Goal: Find specific page/section: Find specific page/section

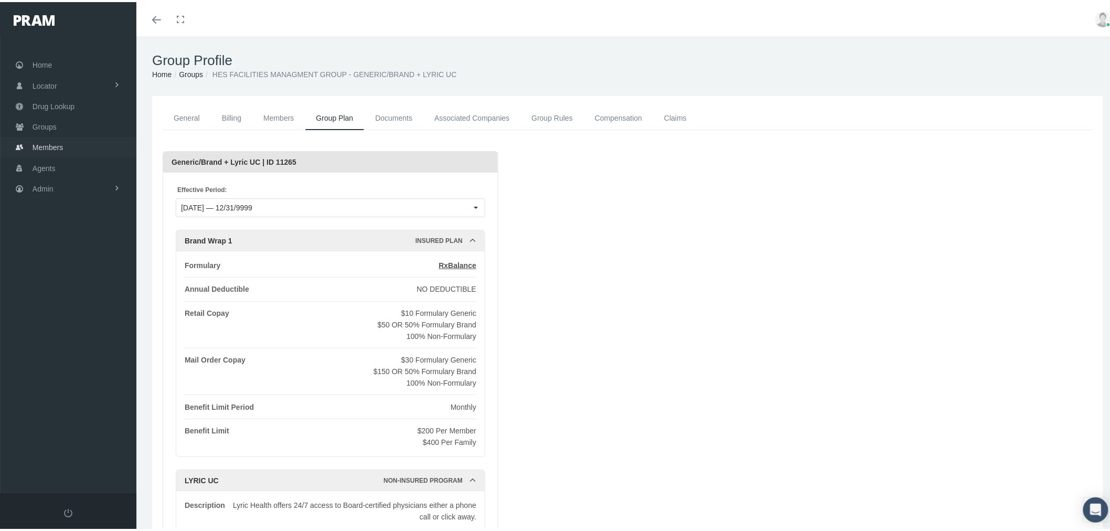
click at [53, 139] on span "Members" at bounding box center [48, 145] width 30 height 20
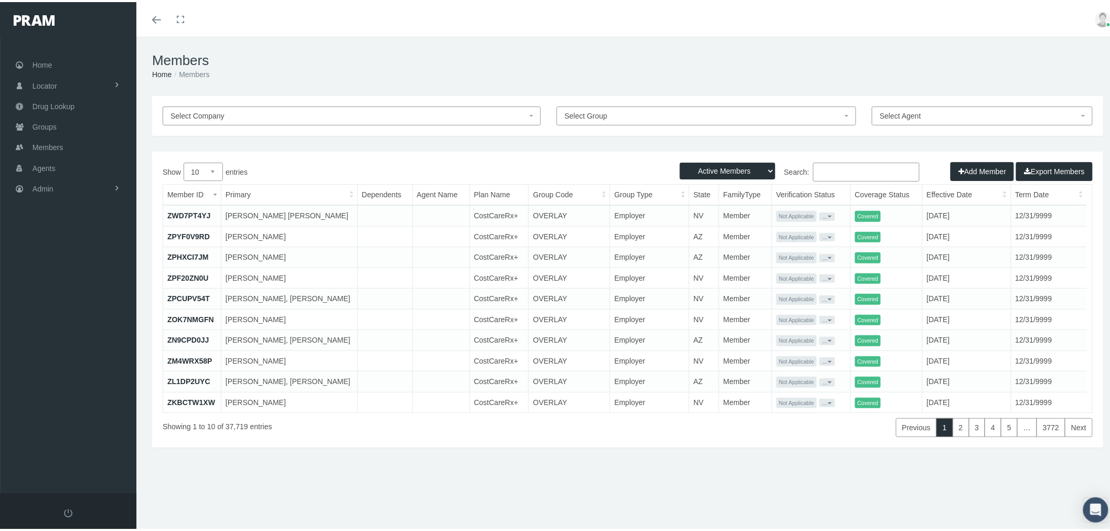
click at [821, 163] on input "Search:" at bounding box center [866, 170] width 107 height 19
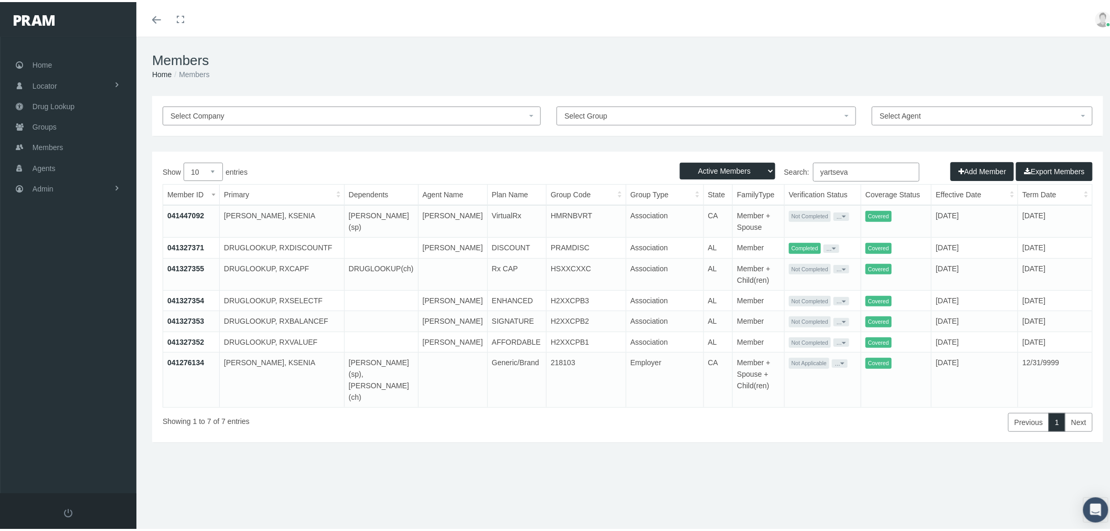
type input "yartseva"
click at [178, 211] on link "041447092" at bounding box center [185, 213] width 37 height 8
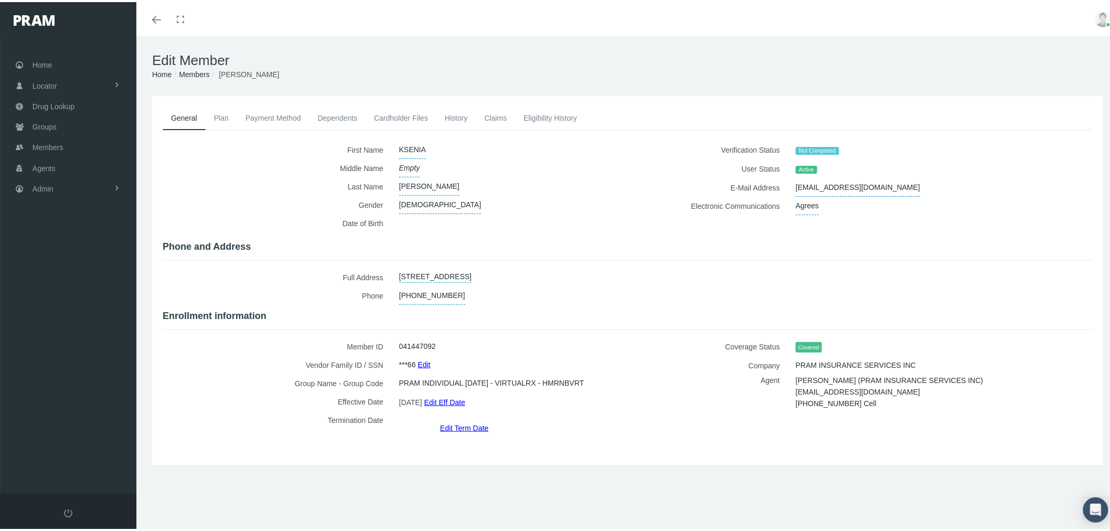
click at [452, 119] on link "History" at bounding box center [457, 115] width 40 height 23
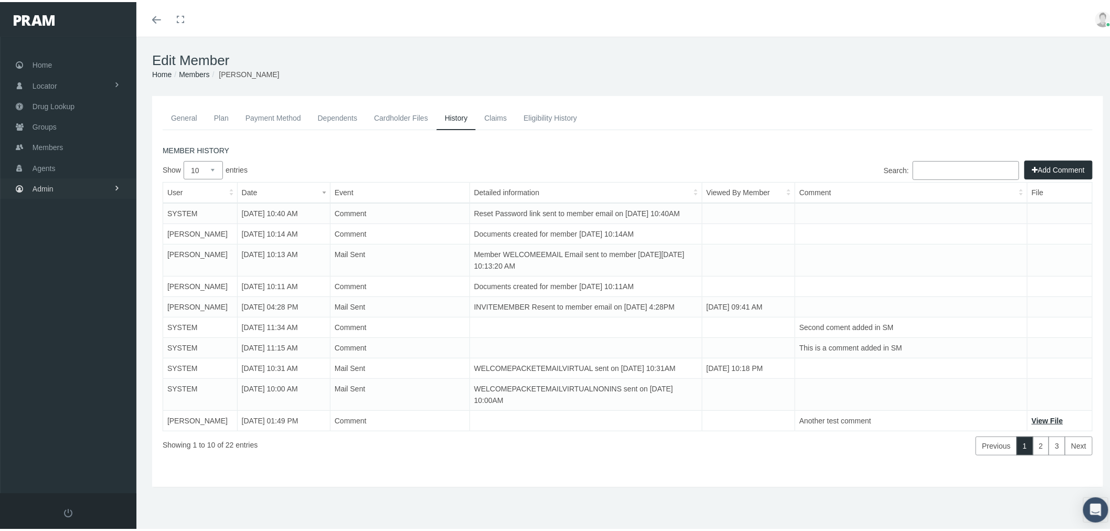
click at [93, 185] on link "Admin" at bounding box center [68, 186] width 136 height 20
click at [84, 376] on link "Content" at bounding box center [68, 382] width 136 height 18
click at [82, 395] on span "Email Templates" at bounding box center [68, 404] width 54 height 18
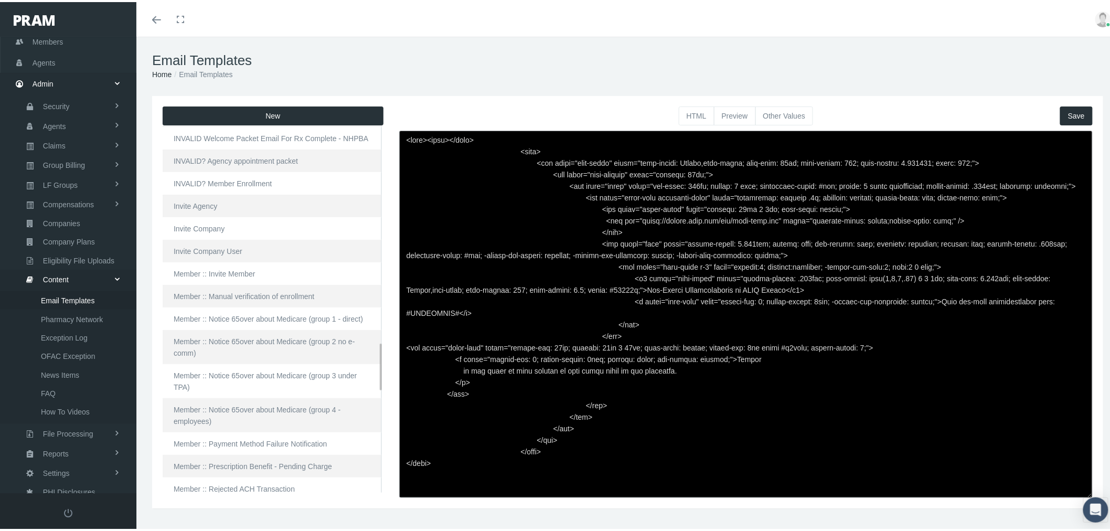
scroll to position [1807, 0]
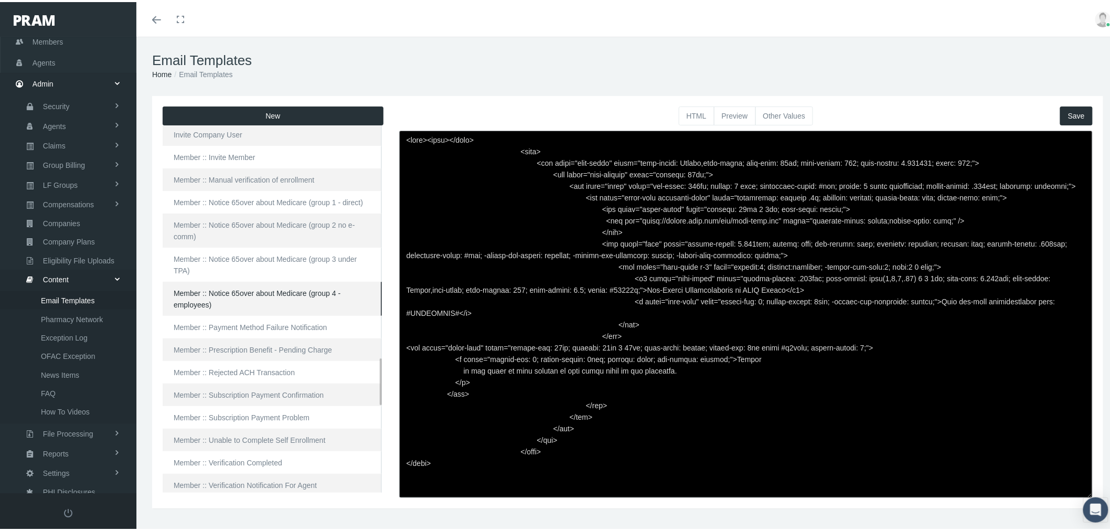
click at [302, 294] on link "Member :: Notice 65over about Medicare (group 4 - employees)" at bounding box center [272, 297] width 219 height 34
type textarea "<html> <head> </head> <body> <div class="page-email" style="font-family: Roboto…"
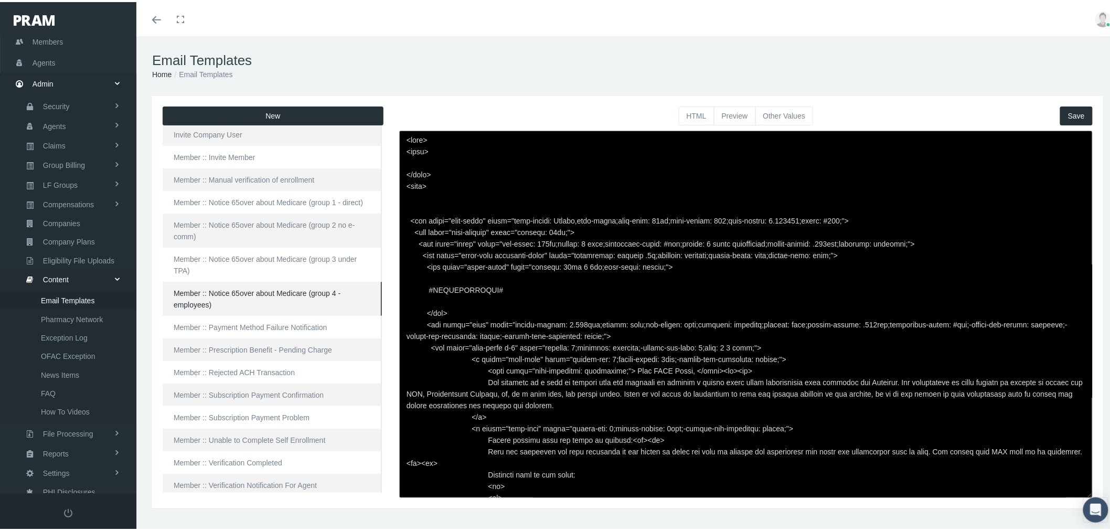
click at [734, 115] on button "Preview" at bounding box center [735, 113] width 42 height 19
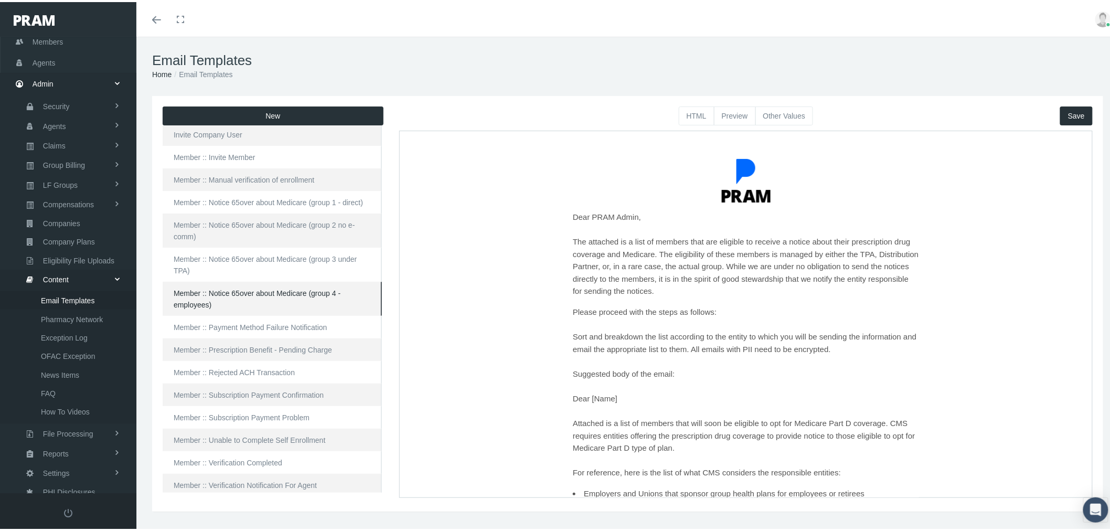
drag, startPoint x: 564, startPoint y: 216, endPoint x: 650, endPoint y: 217, distance: 85.5
click at [650, 217] on p "Dear PRAM Admin, The attached is a list of members that are eligible to receive…" at bounding box center [745, 253] width 346 height 87
drag, startPoint x: 565, startPoint y: 310, endPoint x: 723, endPoint y: 304, distance: 158.6
click at [723, 304] on div "Dear PRAM Admin, The attached is a list of members that are eligible to receive…" at bounding box center [745, 466] width 346 height 513
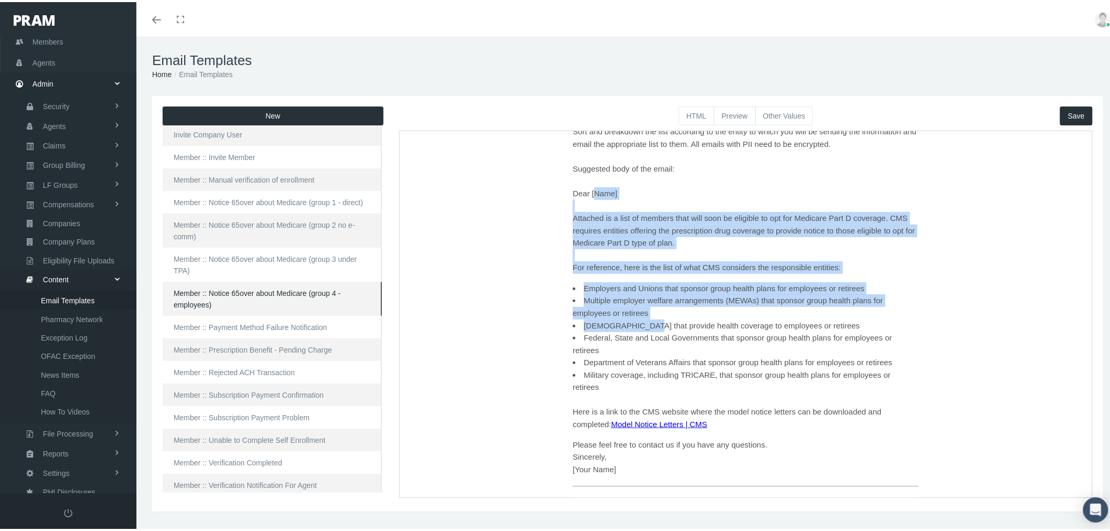
scroll to position [233, 0]
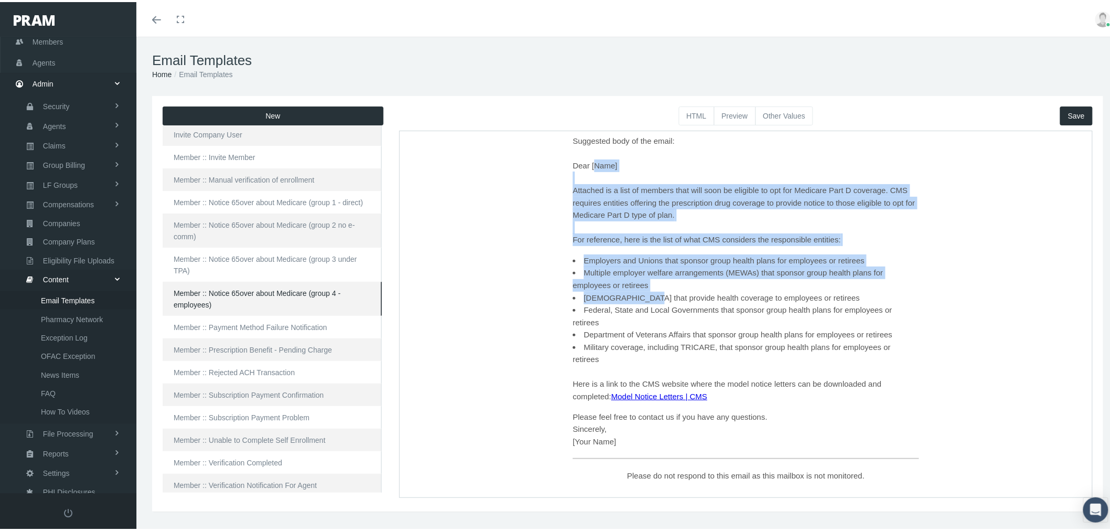
drag, startPoint x: 564, startPoint y: 222, endPoint x: 632, endPoint y: 299, distance: 101.8
click at [632, 299] on div "Dear PRAM Admin, The attached is a list of members that are eligible to receive…" at bounding box center [745, 233] width 346 height 513
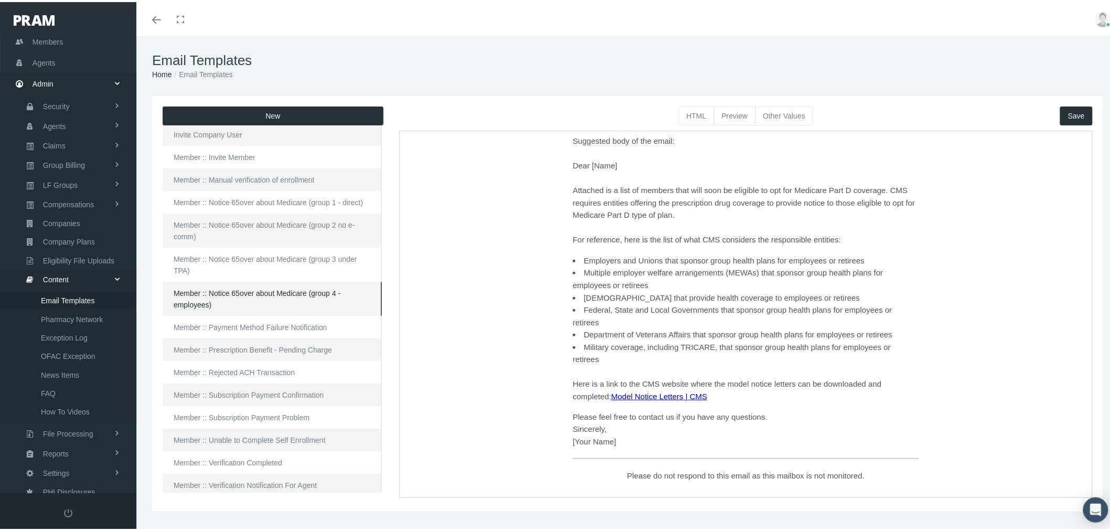
click at [657, 309] on li "Federal, State and Local Governments that sponsor group health plans for employ…" at bounding box center [745, 315] width 346 height 25
click at [72, 161] on span "Group Billing" at bounding box center [64, 163] width 42 height 18
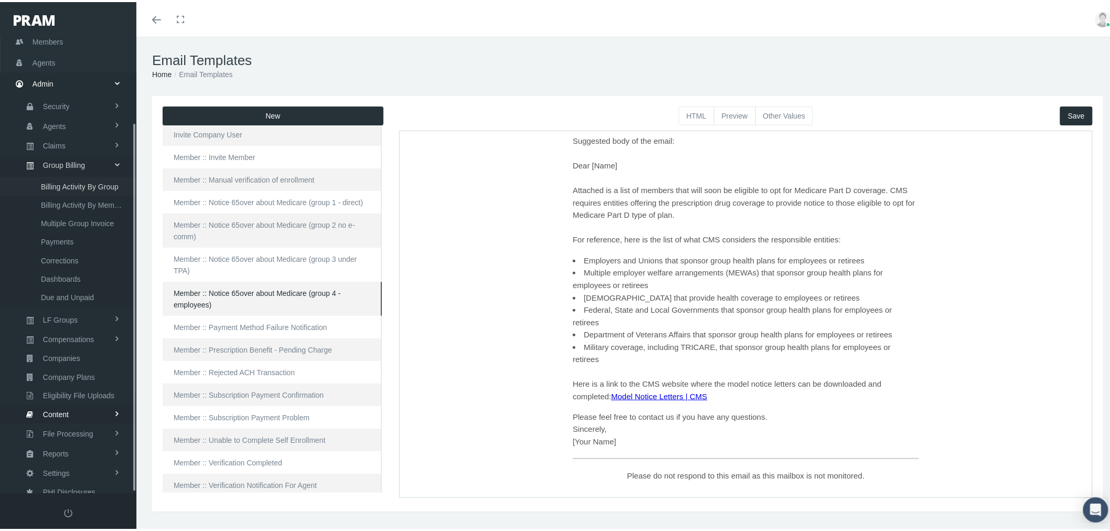
click at [67, 182] on span "Billing Activity By Group" at bounding box center [80, 185] width 78 height 18
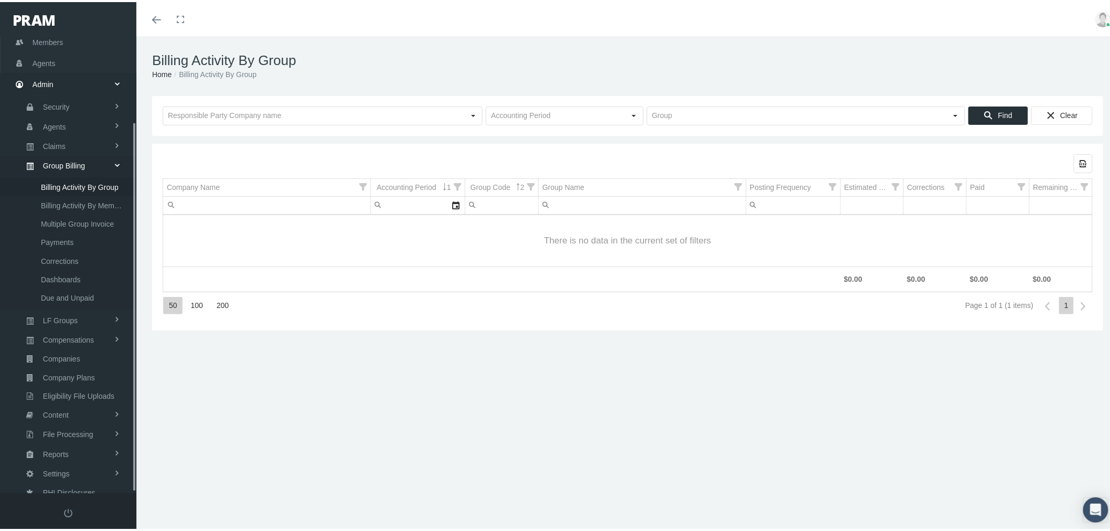
scroll to position [105, 0]
click at [269, 110] on input "text" at bounding box center [313, 114] width 301 height 18
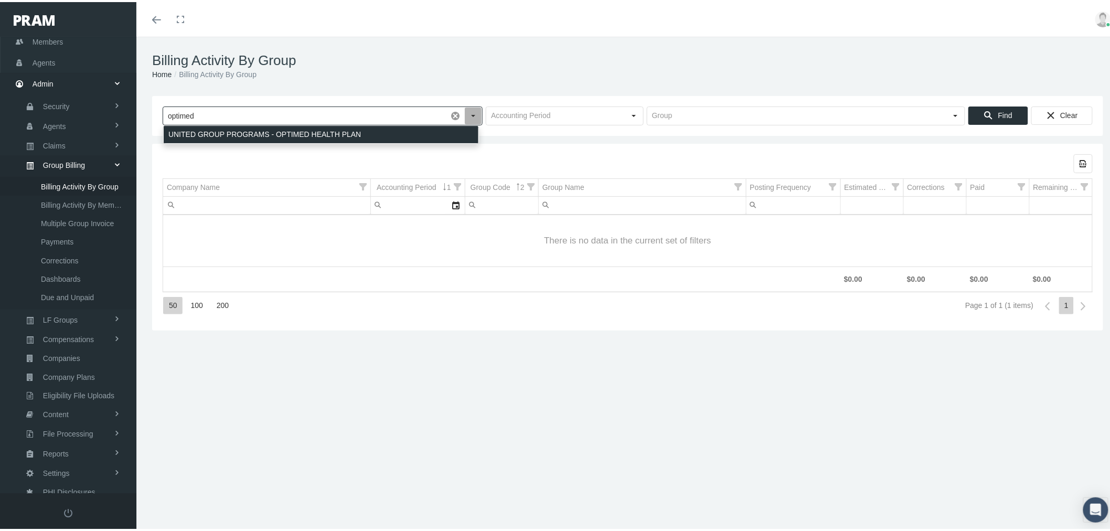
click at [273, 132] on div "UNITED GROUP PROGRAMS - OPTIMED HEALTH PLAN" at bounding box center [321, 132] width 315 height 17
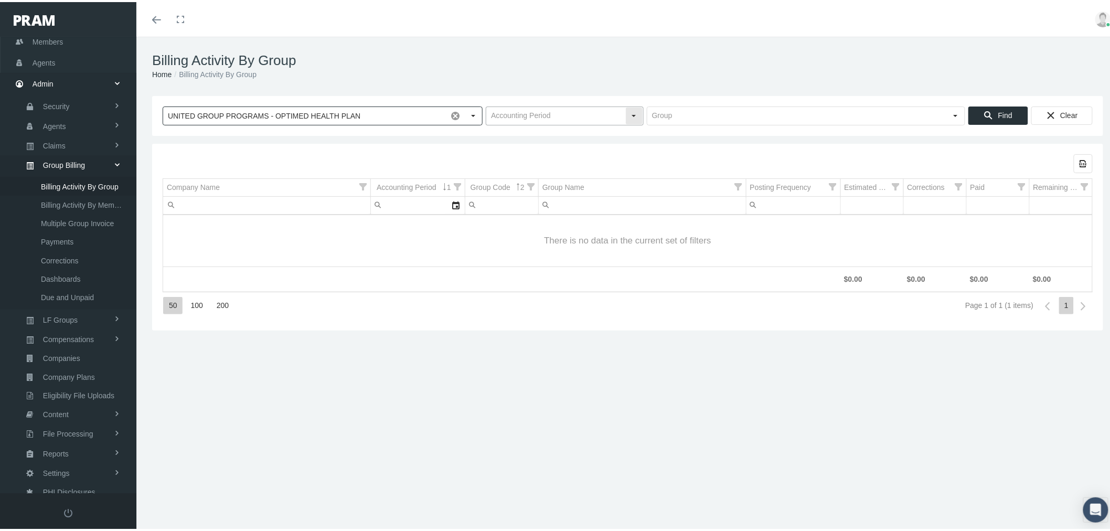
type input "UNITED GROUP PROGRAMS - OPTIMED HEALTH PLAN"
click at [630, 107] on div "Select" at bounding box center [634, 113] width 17 height 17
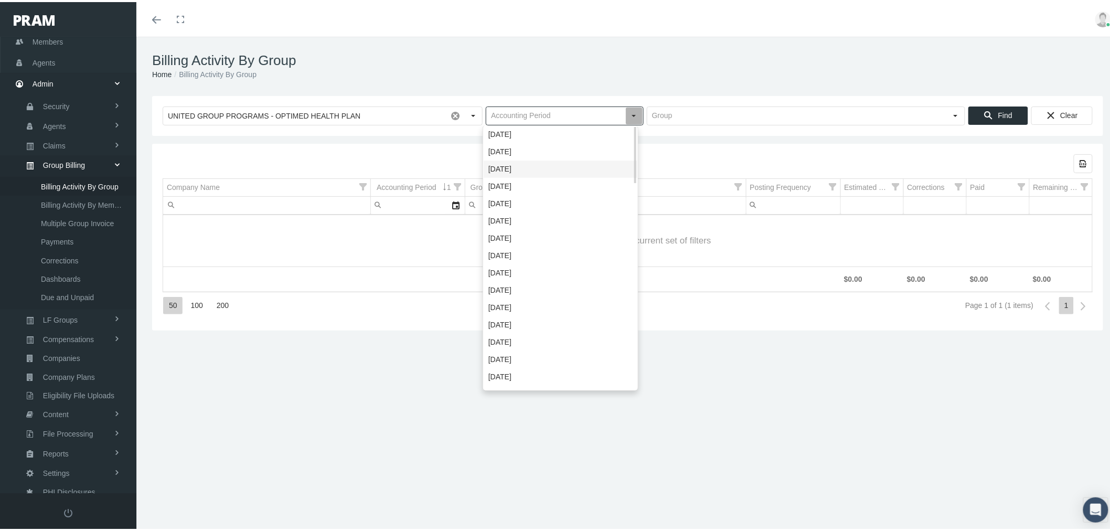
click at [569, 167] on div "July 2025" at bounding box center [561, 166] width 154 height 17
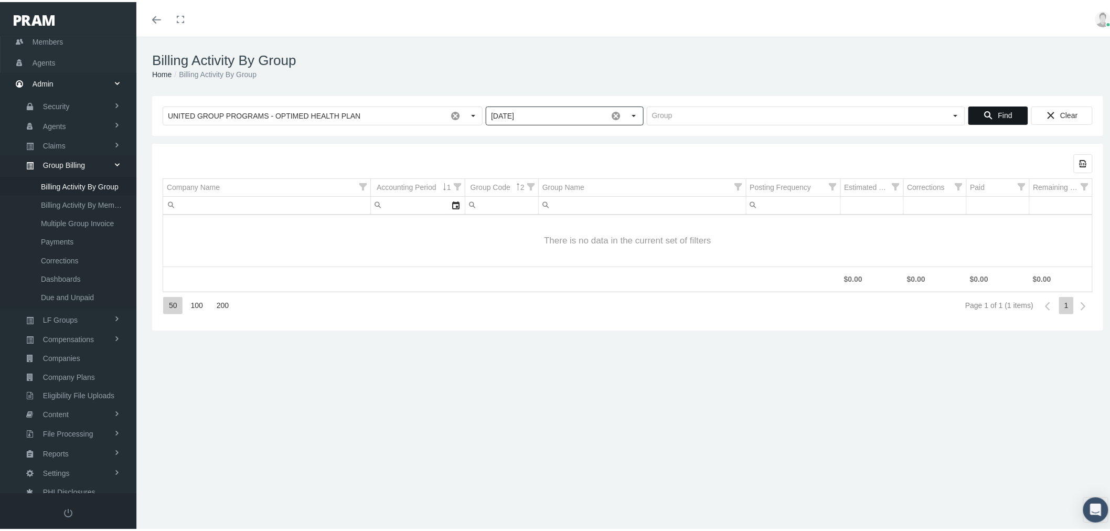
click at [998, 110] on span "Find" at bounding box center [1005, 113] width 14 height 8
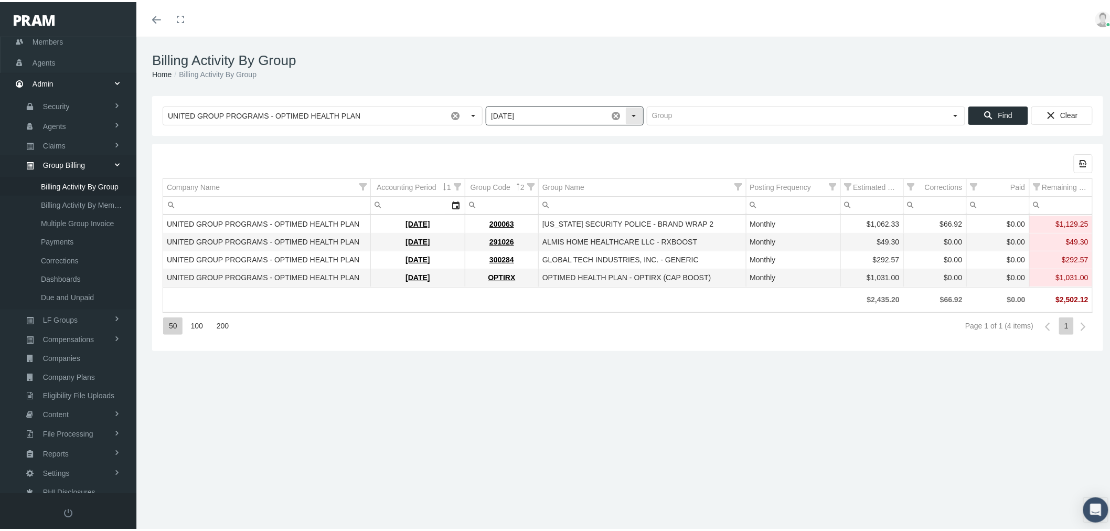
click at [633, 114] on div "Select" at bounding box center [634, 113] width 17 height 17
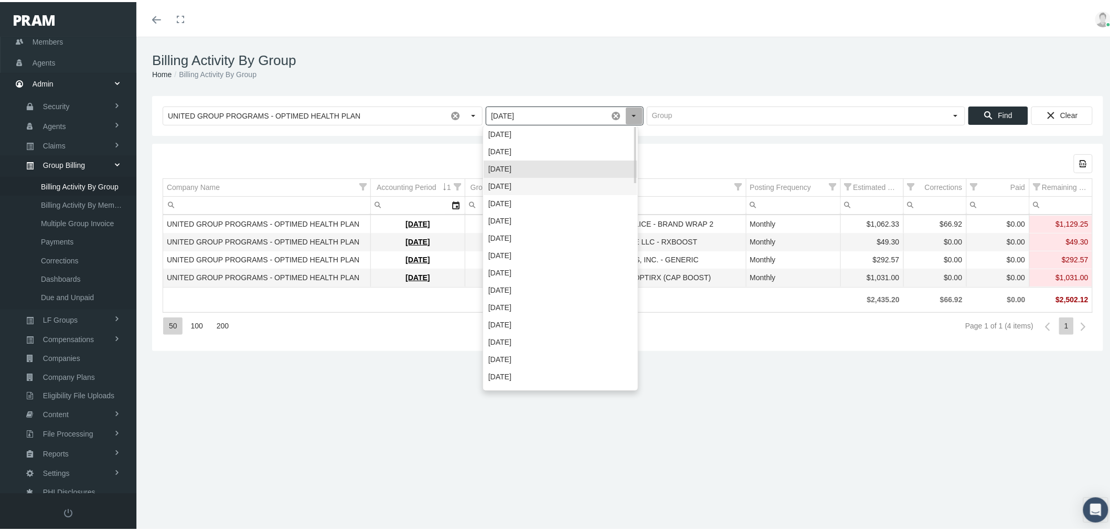
click at [601, 177] on div "June 2025" at bounding box center [561, 184] width 154 height 17
type input "June 2025"
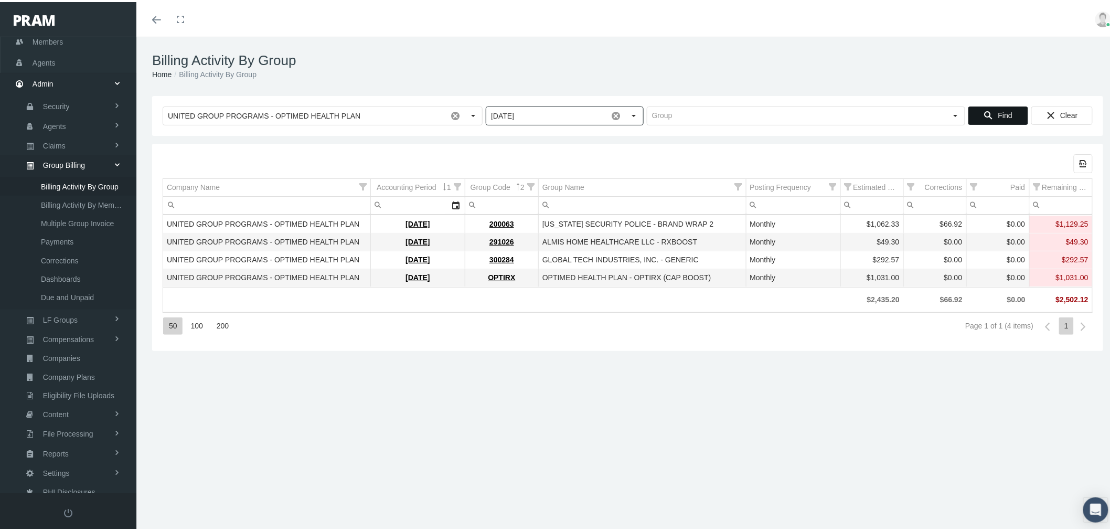
click at [998, 115] on span "Find" at bounding box center [1005, 113] width 14 height 8
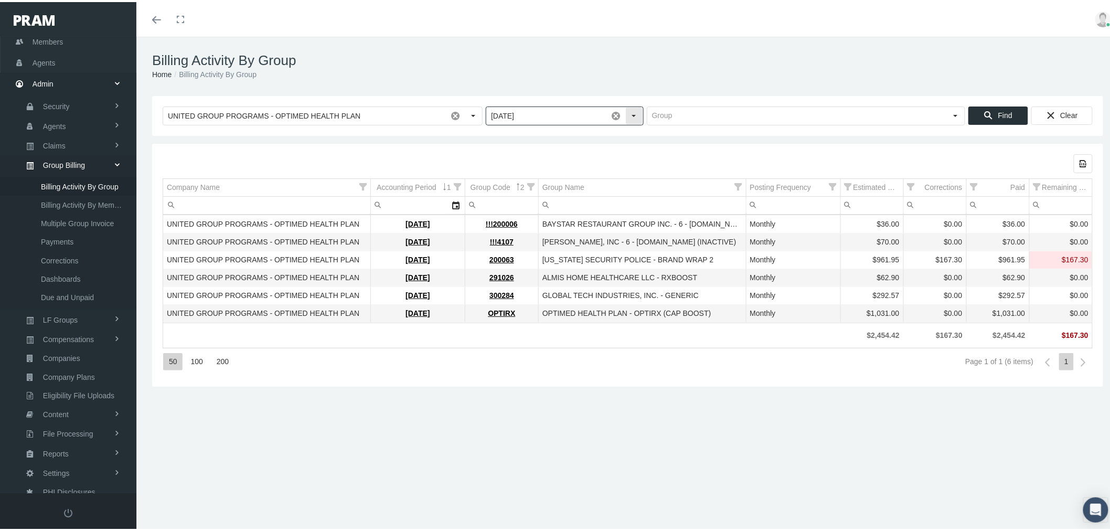
click at [629, 114] on div "Select" at bounding box center [634, 113] width 17 height 17
click at [617, 88] on div "Billing Activity By Group Home Billing Activity By Group" at bounding box center [627, 64] width 983 height 59
click at [75, 349] on span "Companies" at bounding box center [61, 356] width 37 height 18
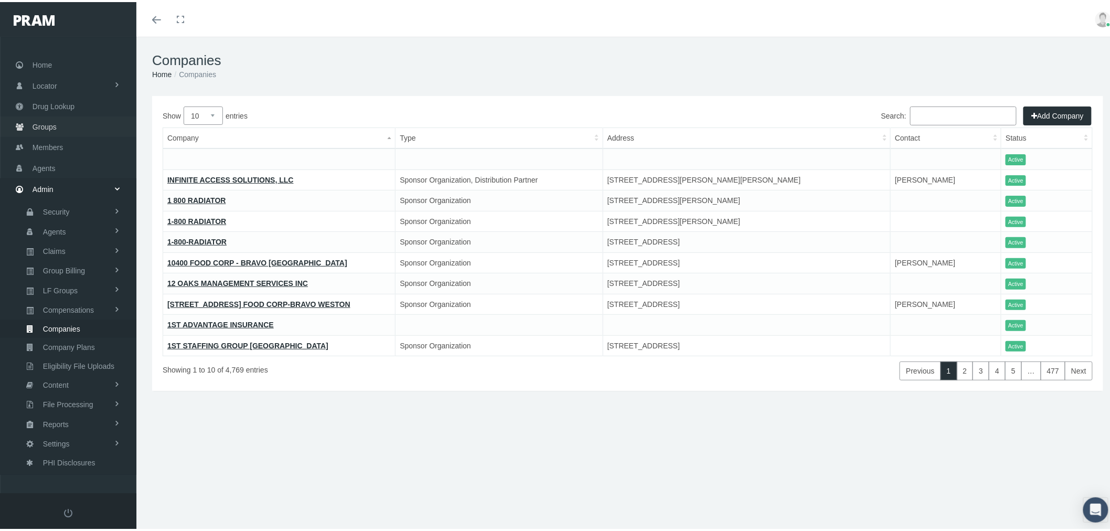
click at [54, 122] on span "Groups" at bounding box center [45, 125] width 24 height 20
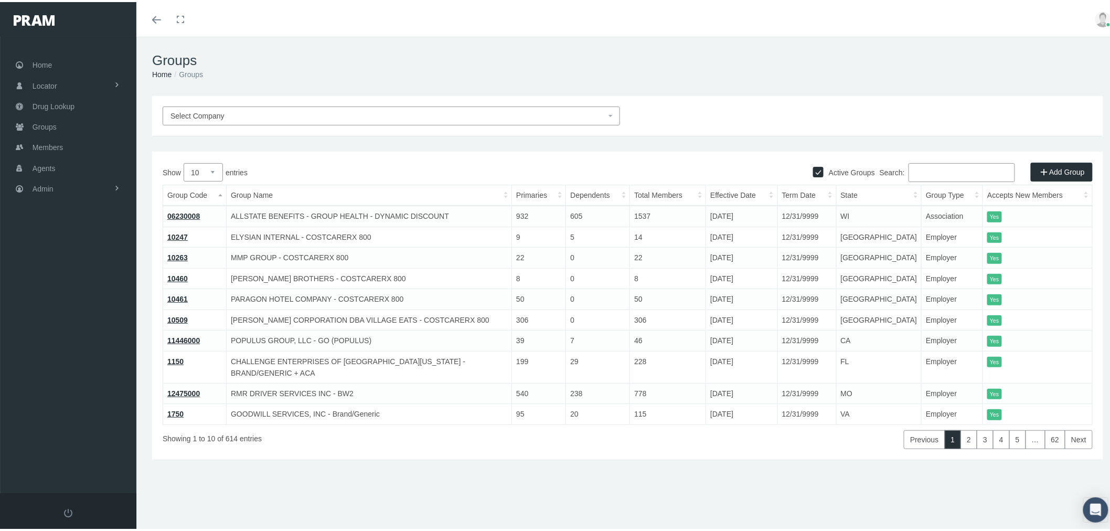
click at [936, 169] on input "Search:" at bounding box center [962, 170] width 107 height 19
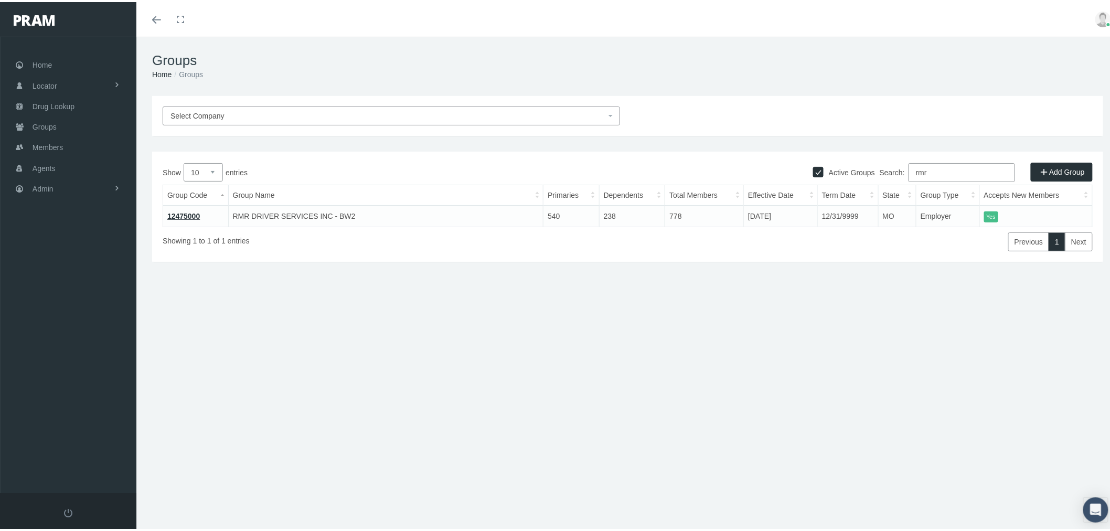
type input "rmr"
drag, startPoint x: 232, startPoint y: 213, endPoint x: 322, endPoint y: 213, distance: 89.7
click at [322, 213] on td "RMR DRIVER SERVICES INC - BW2" at bounding box center [385, 214] width 315 height 21
copy td "RMR DRIVER SERVICES INC"
drag, startPoint x: 218, startPoint y: 210, endPoint x: 164, endPoint y: 213, distance: 54.1
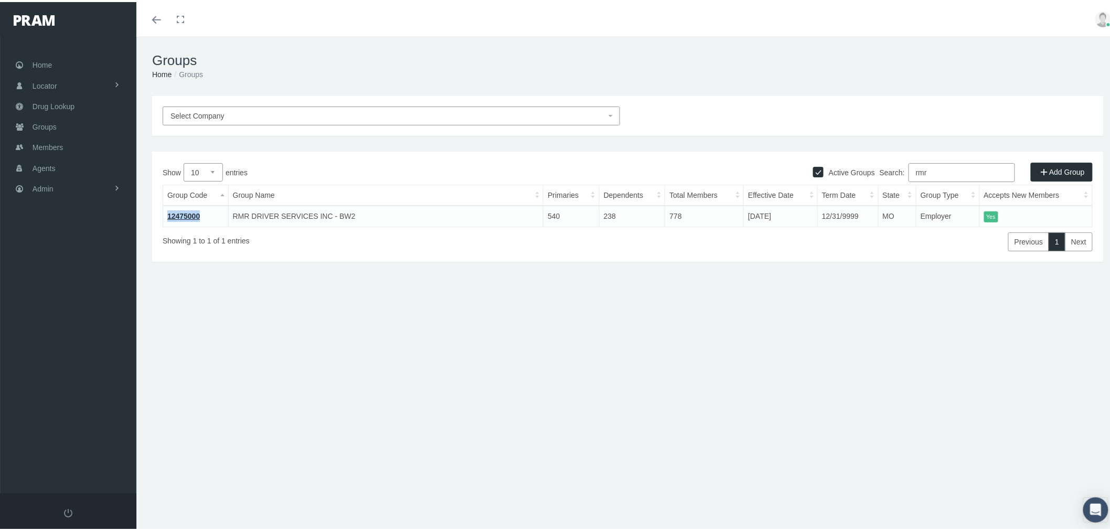
click at [164, 213] on td "12475000" at bounding box center [196, 214] width 66 height 21
copy link "12475000"
drag, startPoint x: 232, startPoint y: 211, endPoint x: 322, endPoint y: 214, distance: 89.2
click at [322, 214] on td "RMR DRIVER SERVICES INC - BW2" at bounding box center [385, 214] width 315 height 21
copy td "RMR DRIVER SERVICES INC"
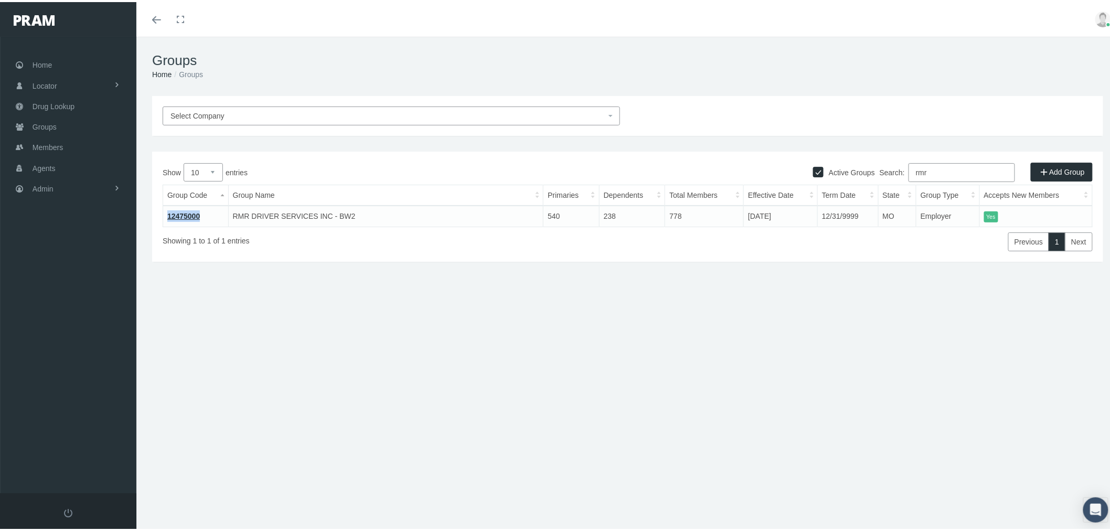
drag, startPoint x: 206, startPoint y: 212, endPoint x: 168, endPoint y: 213, distance: 37.8
click at [168, 213] on td "12475000" at bounding box center [196, 214] width 66 height 21
copy link "12475000"
